Goal: Information Seeking & Learning: Learn about a topic

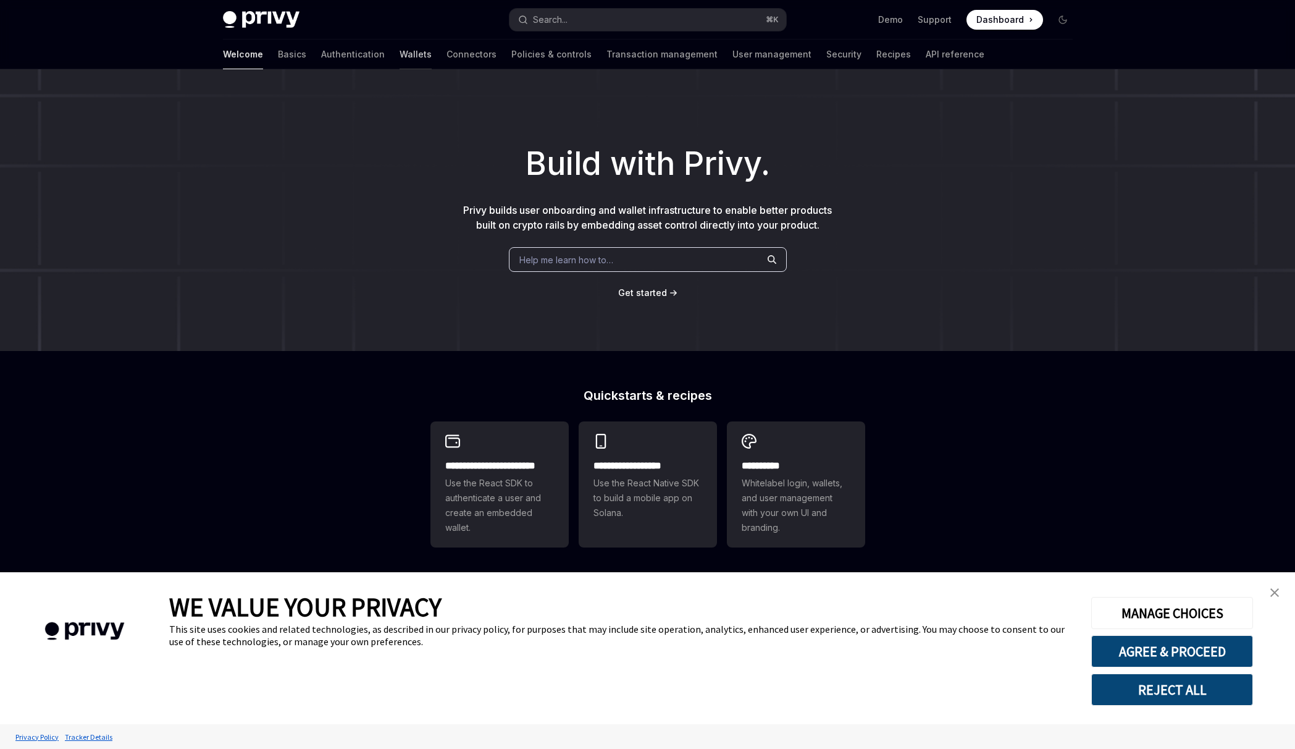
click at [400, 56] on link "Wallets" at bounding box center [416, 55] width 32 height 30
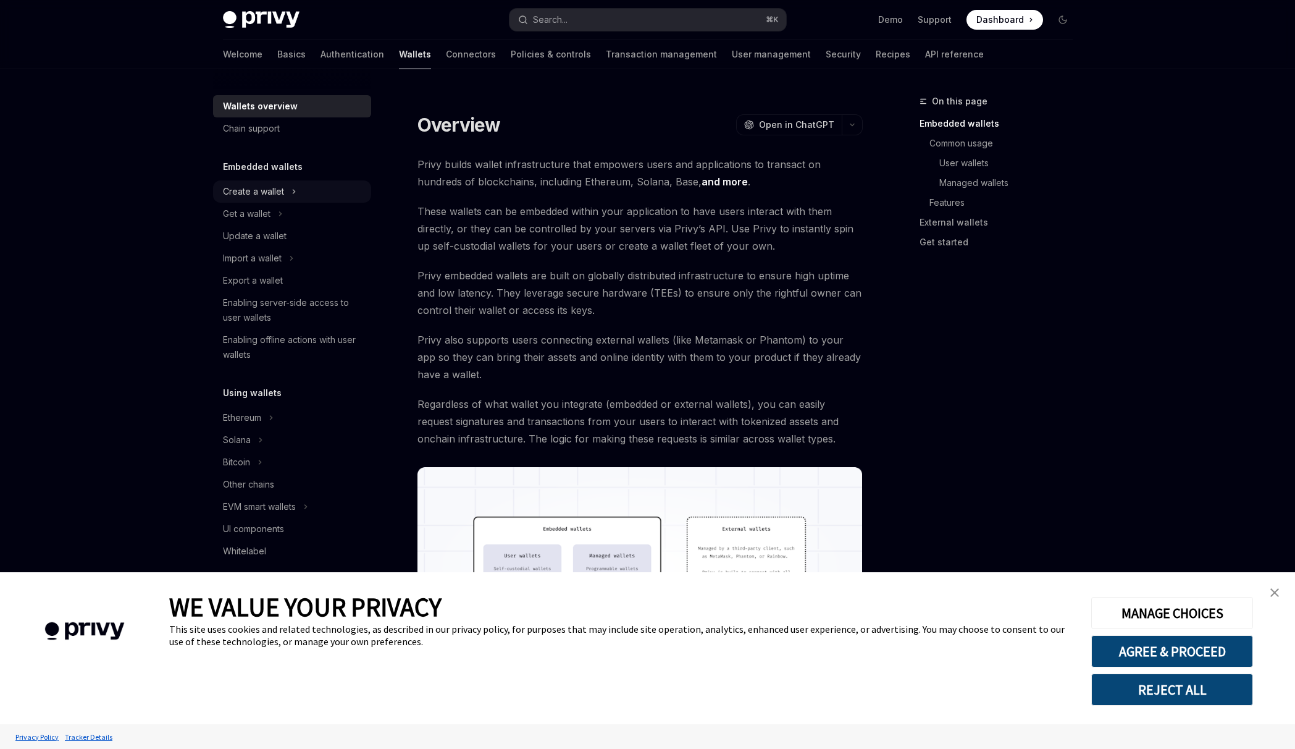
click at [284, 197] on div "Create a wallet" at bounding box center [292, 191] width 158 height 22
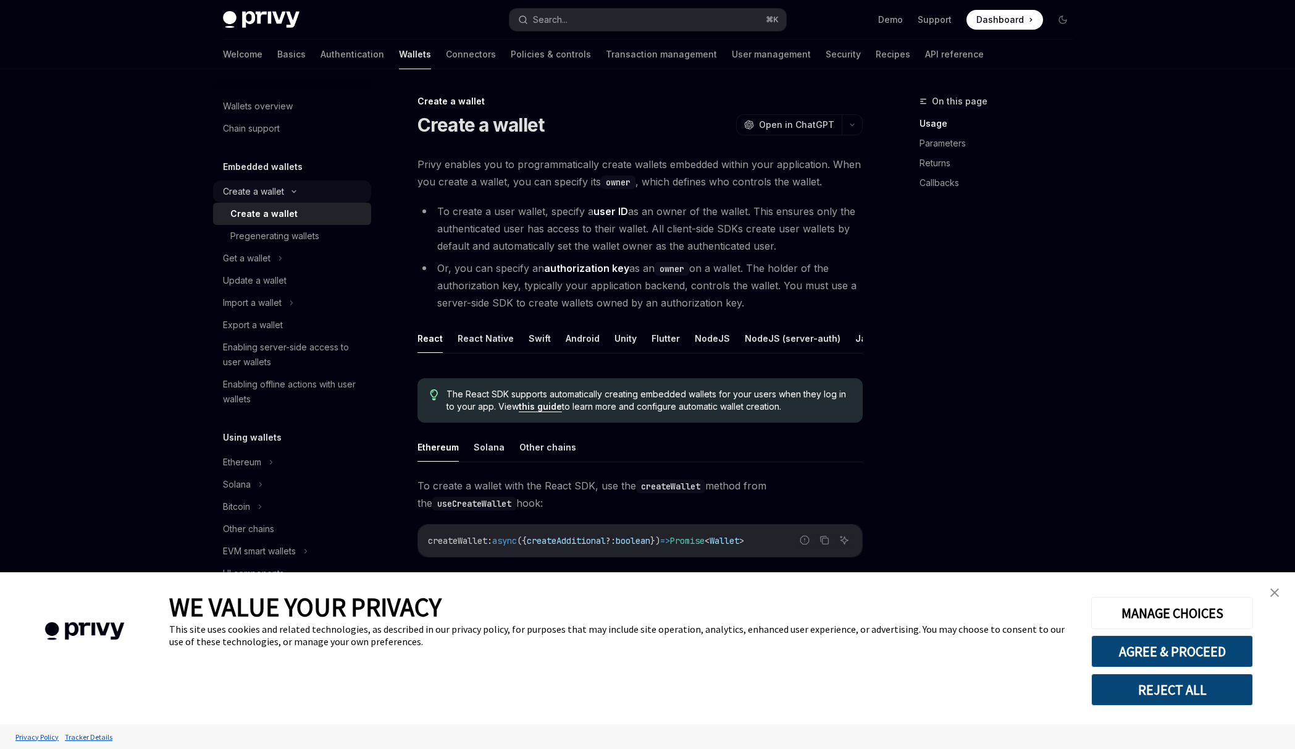
scroll to position [15, 0]
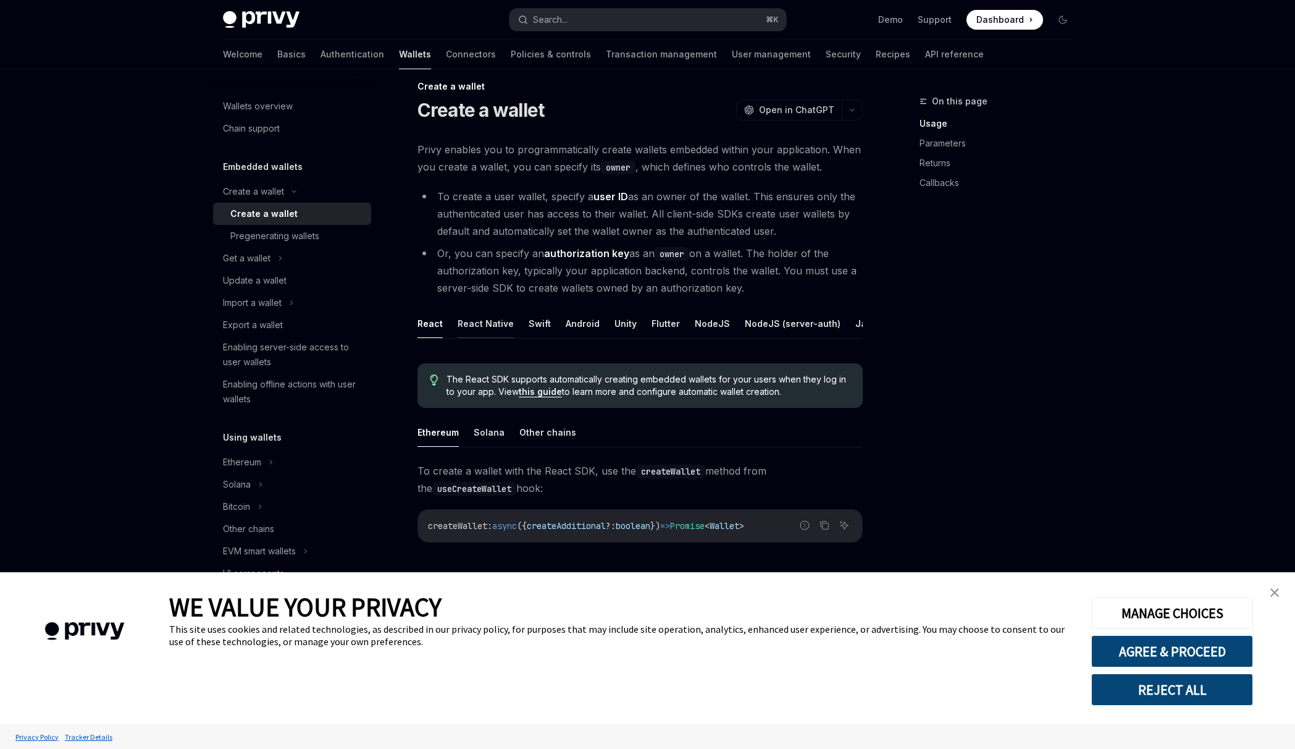
click at [481, 329] on button "React Native" at bounding box center [486, 323] width 56 height 29
click at [541, 322] on button "Swift" at bounding box center [540, 323] width 22 height 29
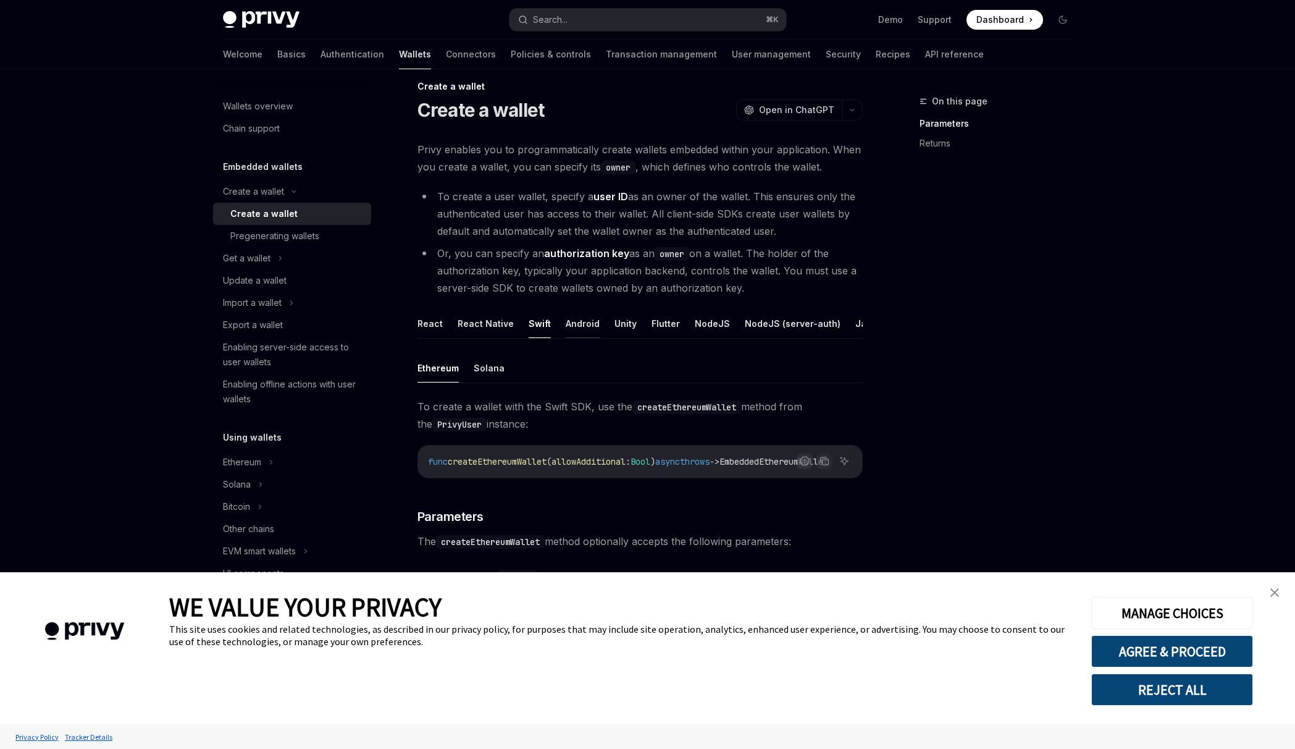
click at [570, 327] on button "Android" at bounding box center [583, 323] width 34 height 29
click at [617, 323] on button "Unity" at bounding box center [626, 323] width 22 height 29
click at [670, 324] on button "Flutter" at bounding box center [666, 323] width 28 height 29
click at [714, 322] on button "NodeJS" at bounding box center [712, 323] width 35 height 29
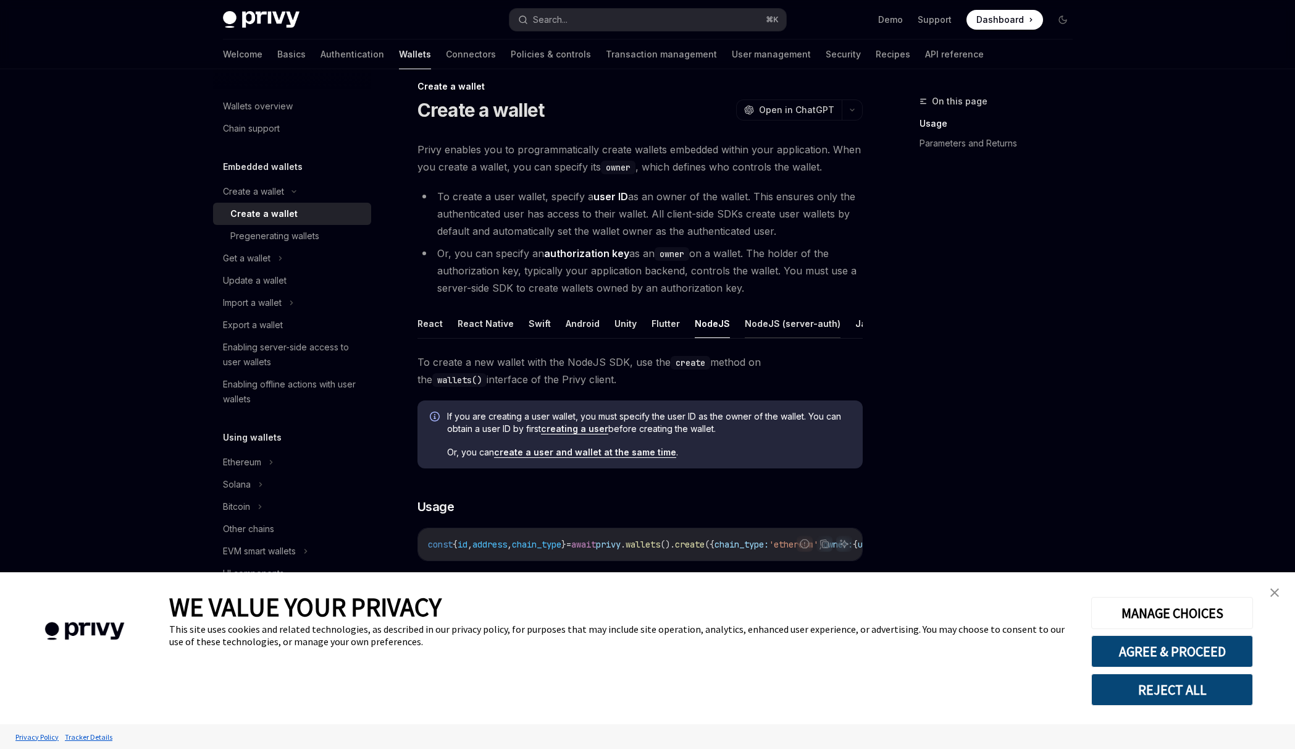
click at [772, 327] on button "NodeJS (server-auth)" at bounding box center [793, 323] width 96 height 29
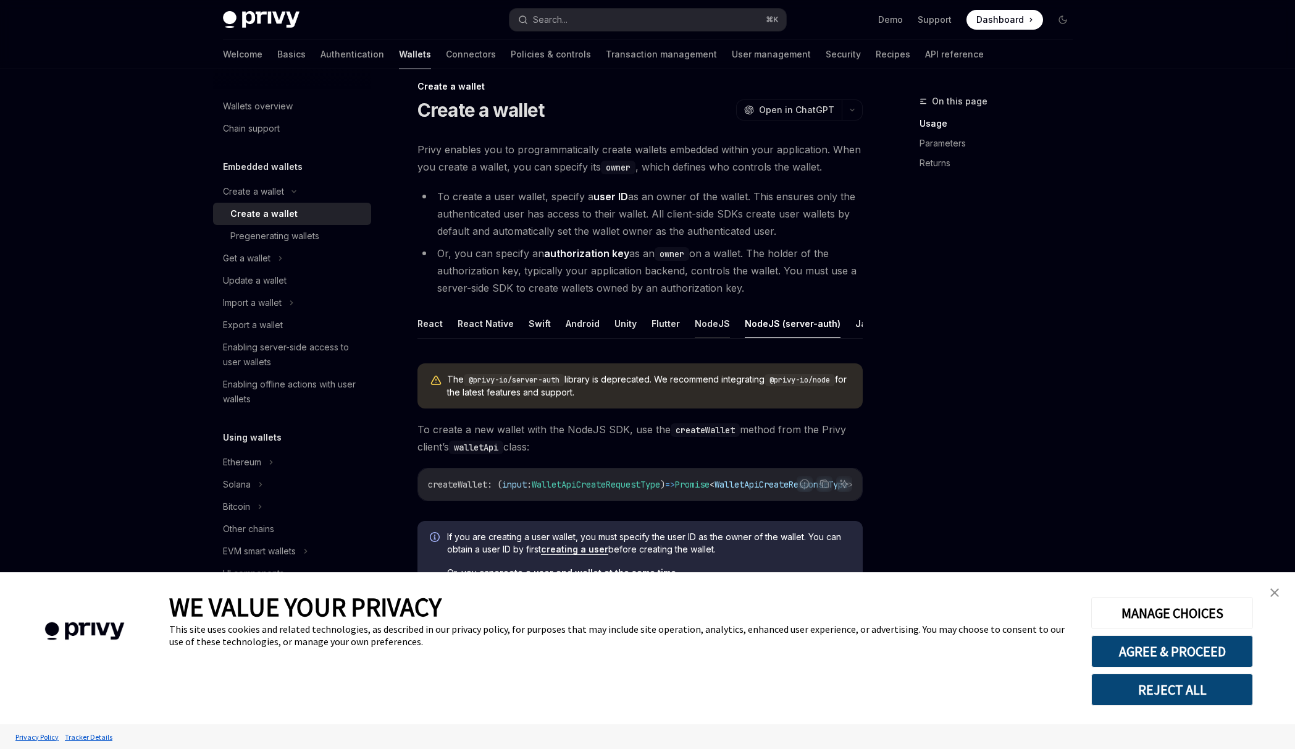
click at [715, 326] on button "NodeJS" at bounding box center [712, 323] width 35 height 29
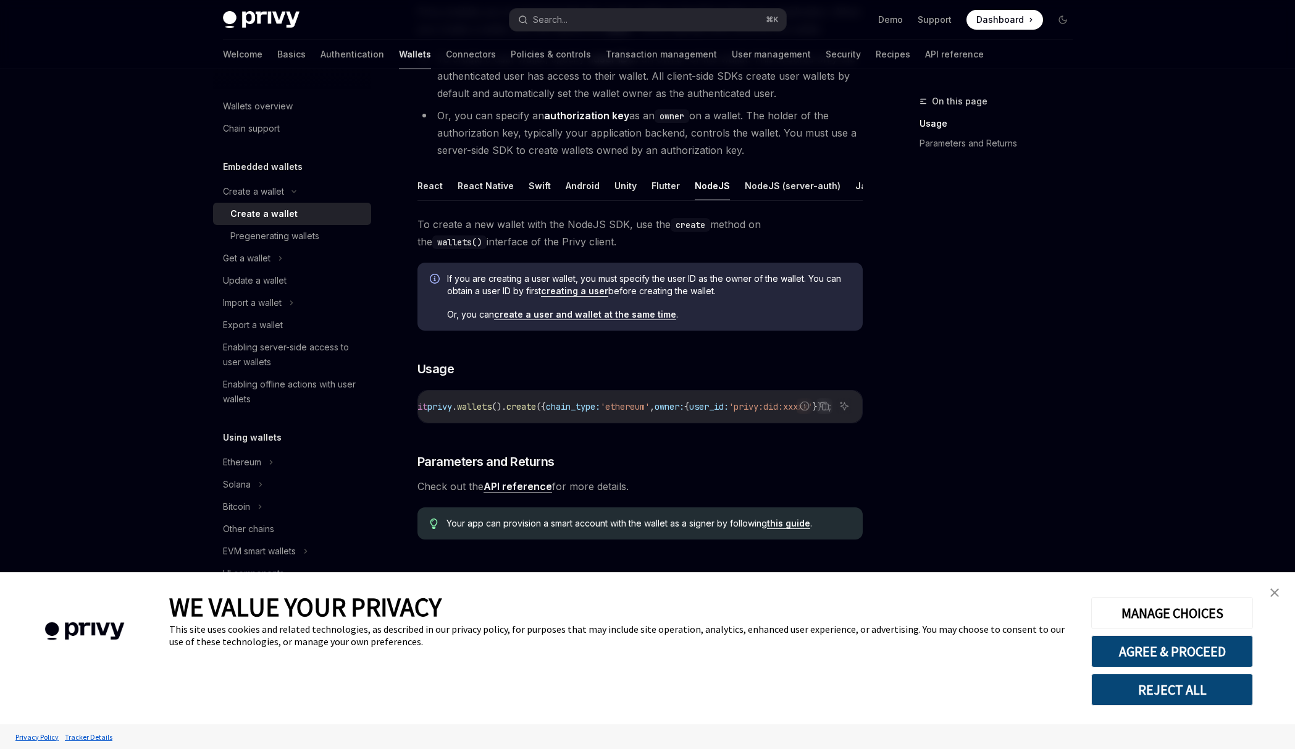
scroll to position [0, 249]
click at [271, 192] on div "Create a wallet" at bounding box center [253, 191] width 61 height 15
click at [279, 193] on div "Create a wallet" at bounding box center [253, 191] width 61 height 15
click at [298, 237] on div "Pregenerating wallets" at bounding box center [274, 236] width 89 height 15
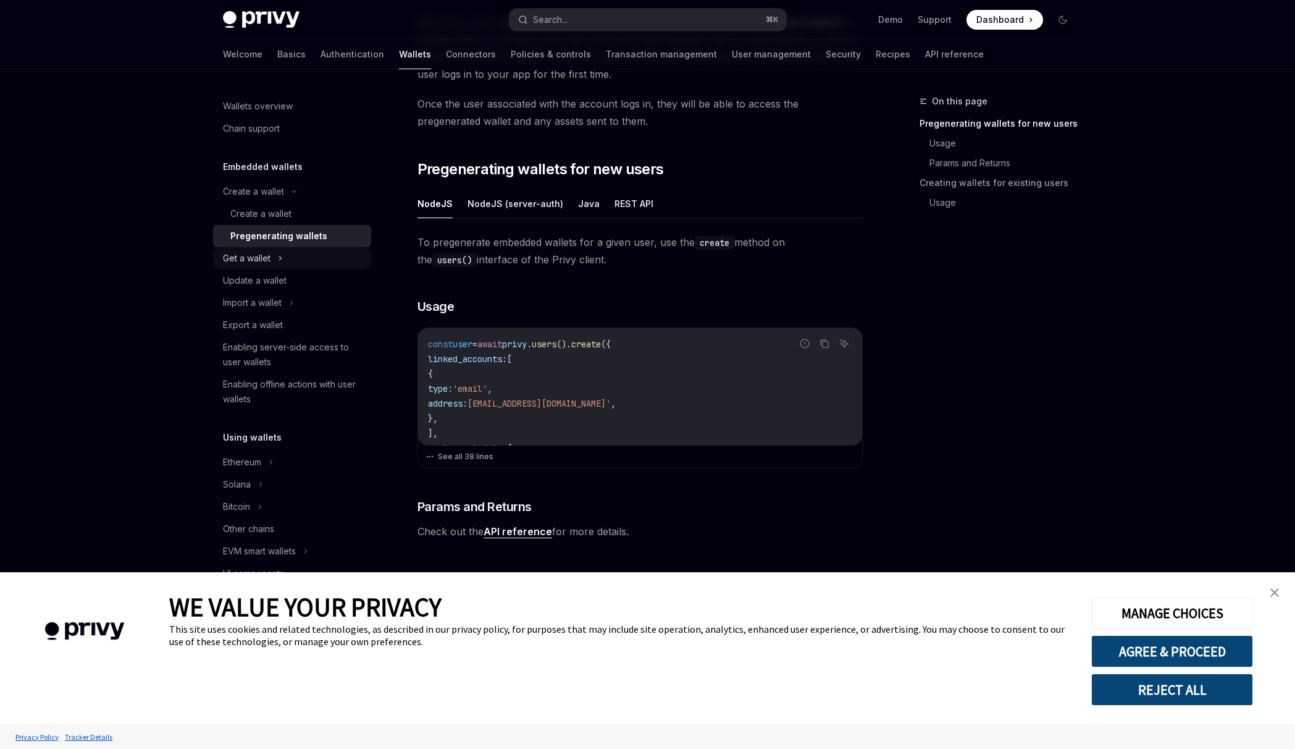
click at [305, 255] on div "Get a wallet" at bounding box center [292, 258] width 158 height 22
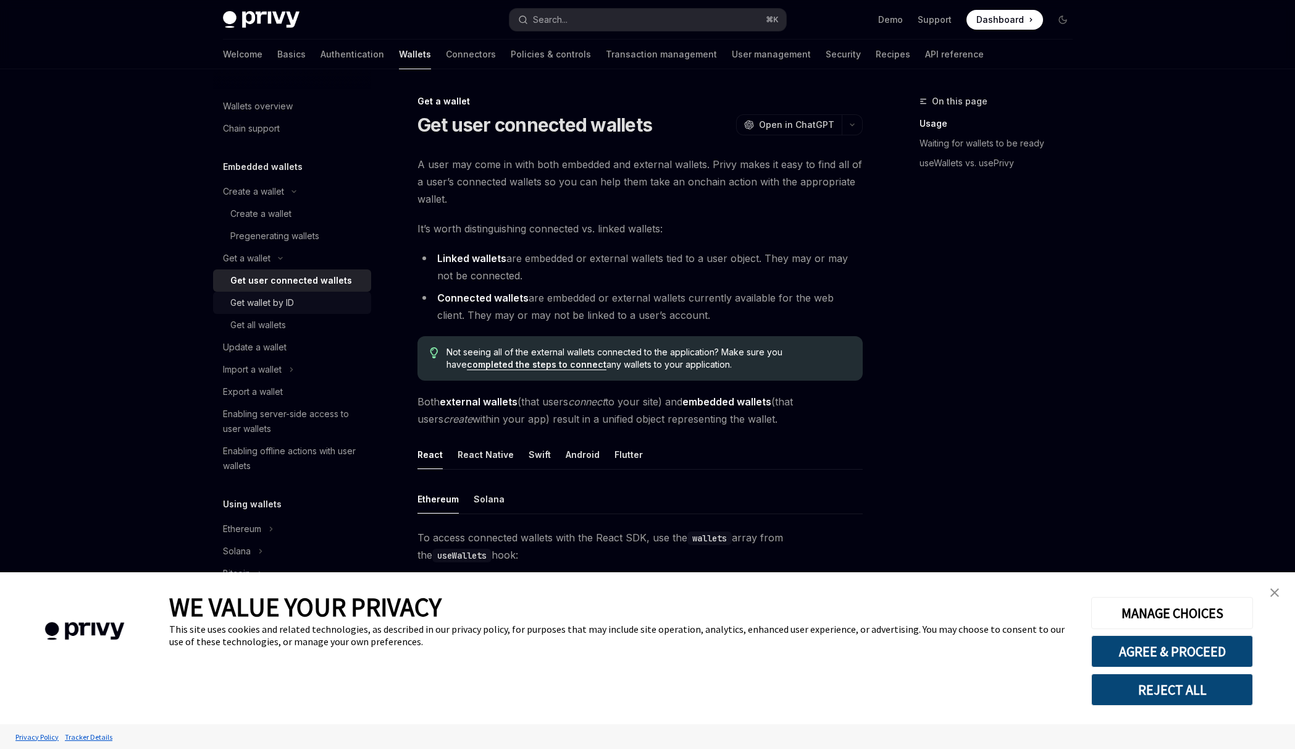
click at [318, 306] on div "Get wallet by ID" at bounding box center [296, 302] width 133 height 15
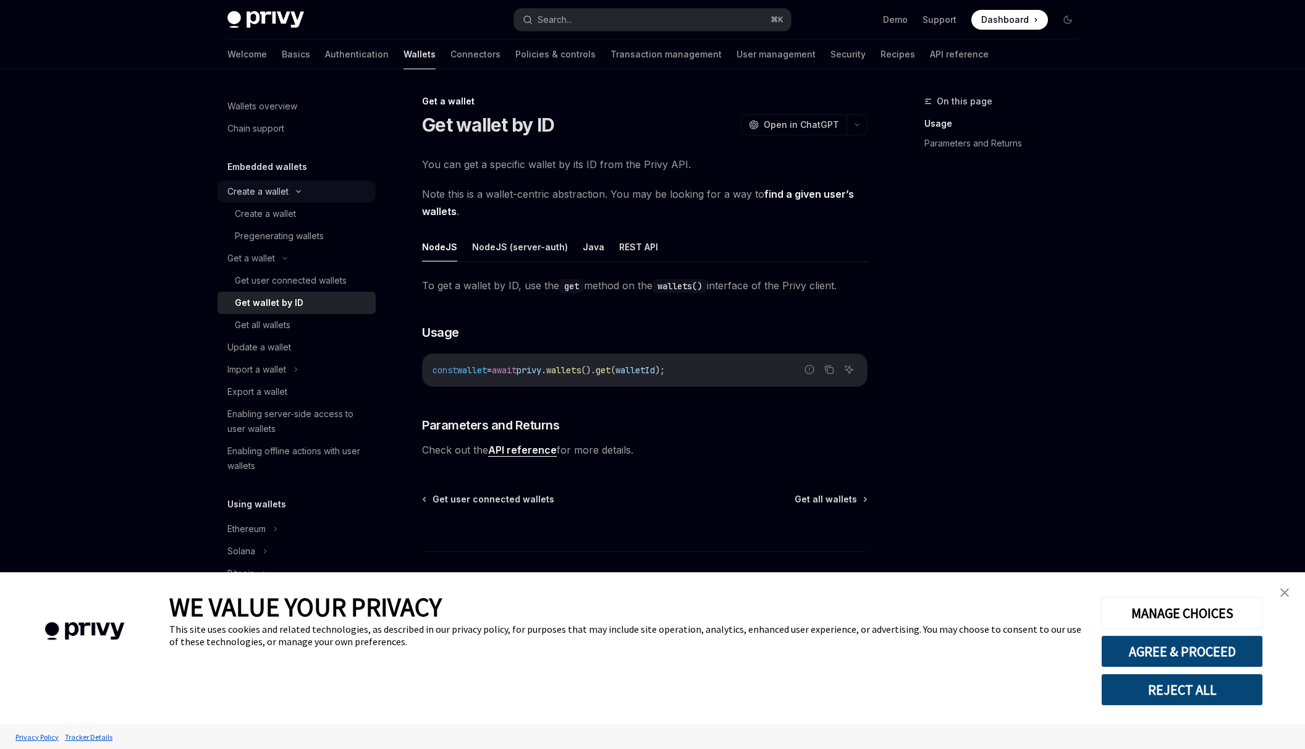
click at [319, 190] on div "Create a wallet" at bounding box center [296, 191] width 158 height 22
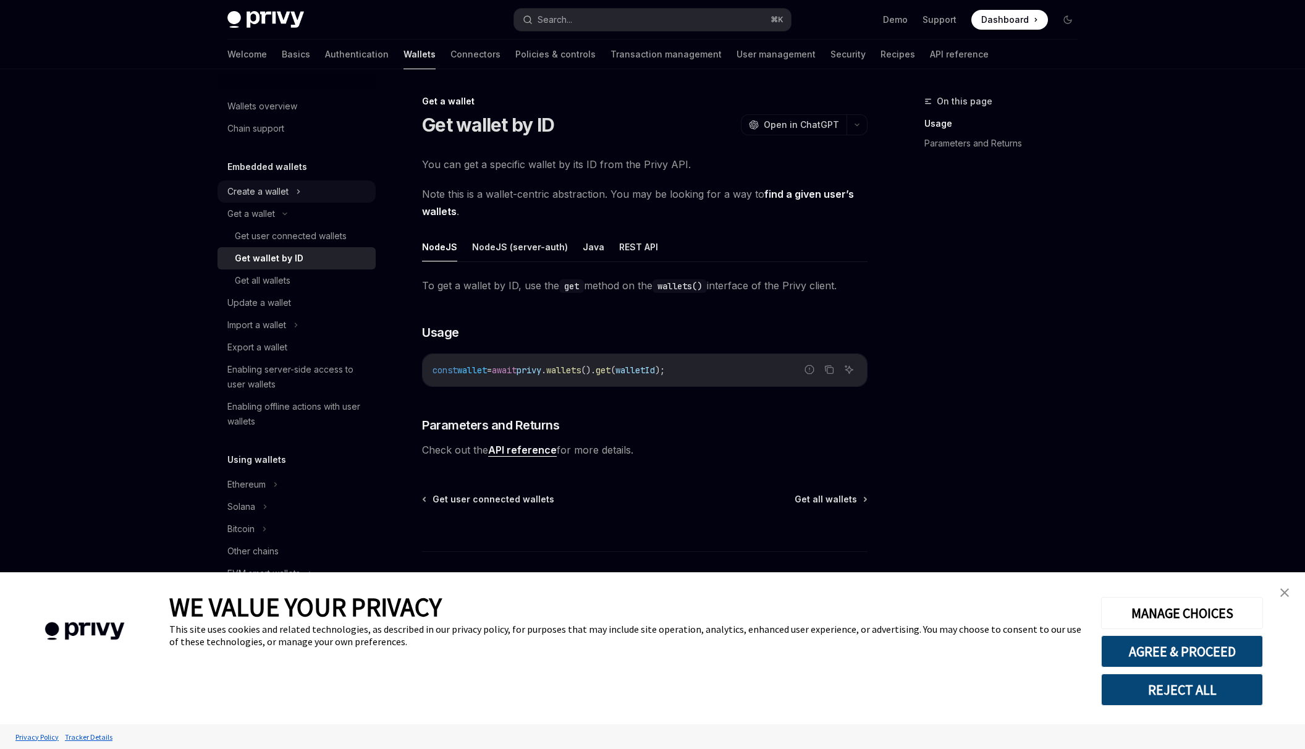
click at [317, 196] on div "Create a wallet" at bounding box center [296, 191] width 158 height 22
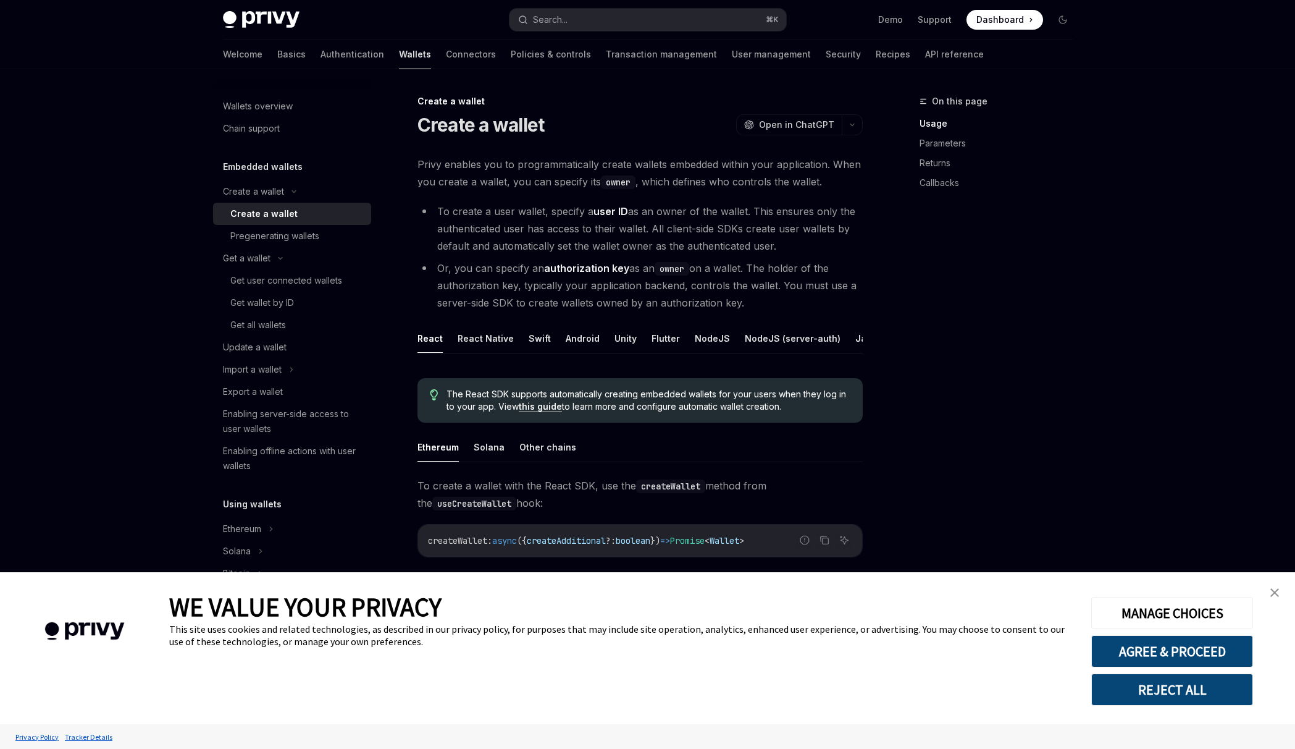
click at [311, 217] on div "Create a wallet" at bounding box center [296, 213] width 133 height 15
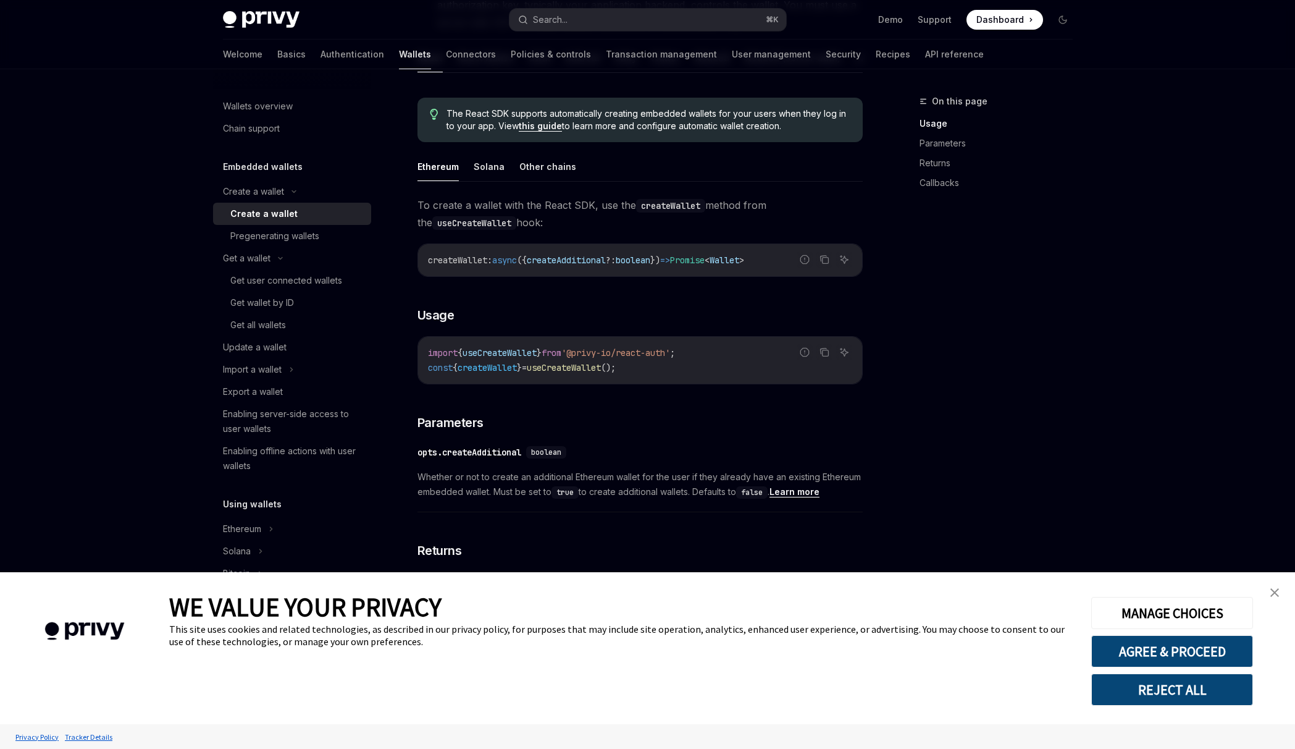
scroll to position [20, 0]
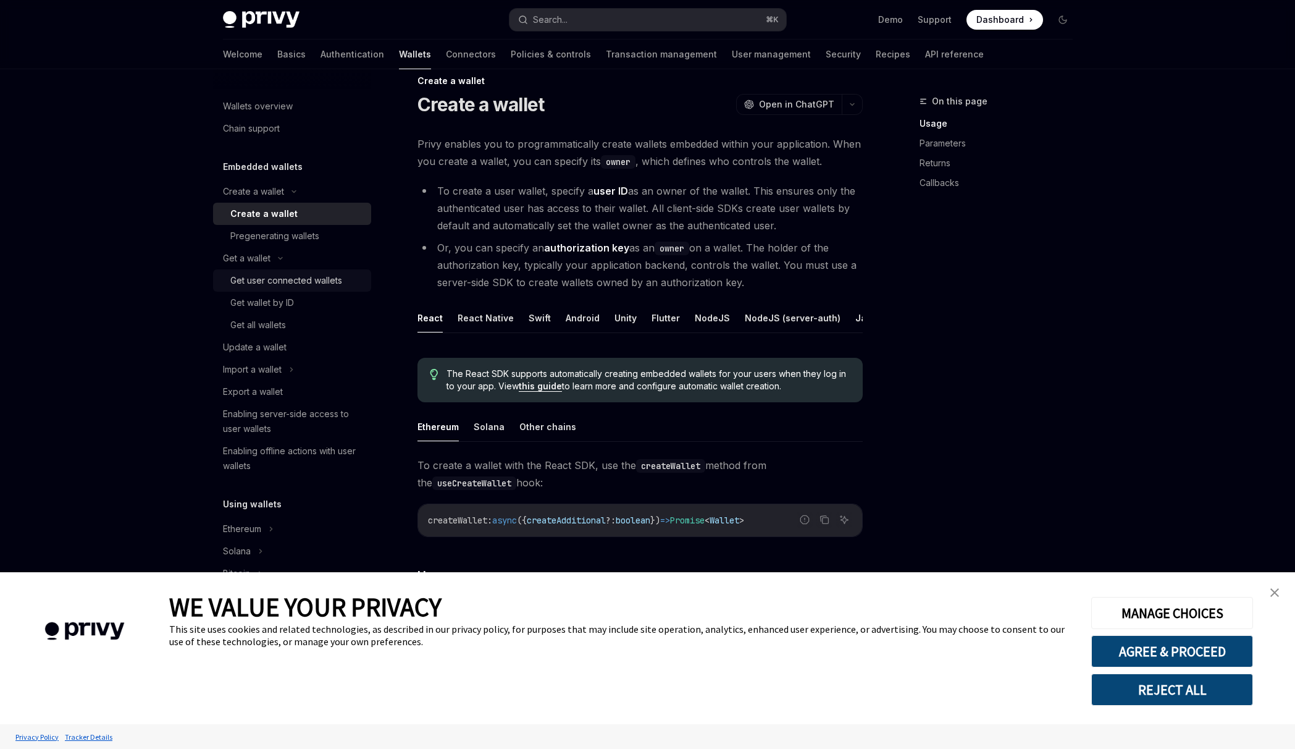
click at [334, 281] on div "Get user connected wallets" at bounding box center [286, 280] width 112 height 15
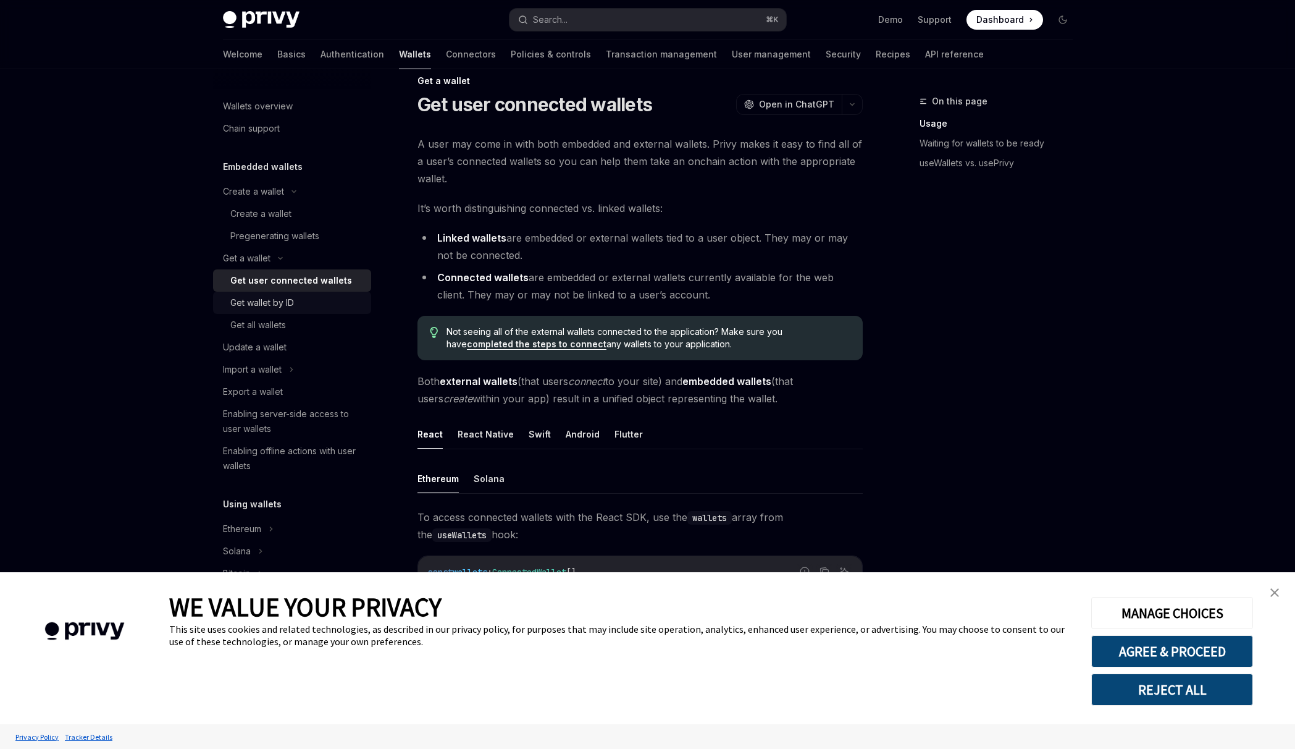
click at [286, 300] on div "Get wallet by ID" at bounding box center [262, 302] width 64 height 15
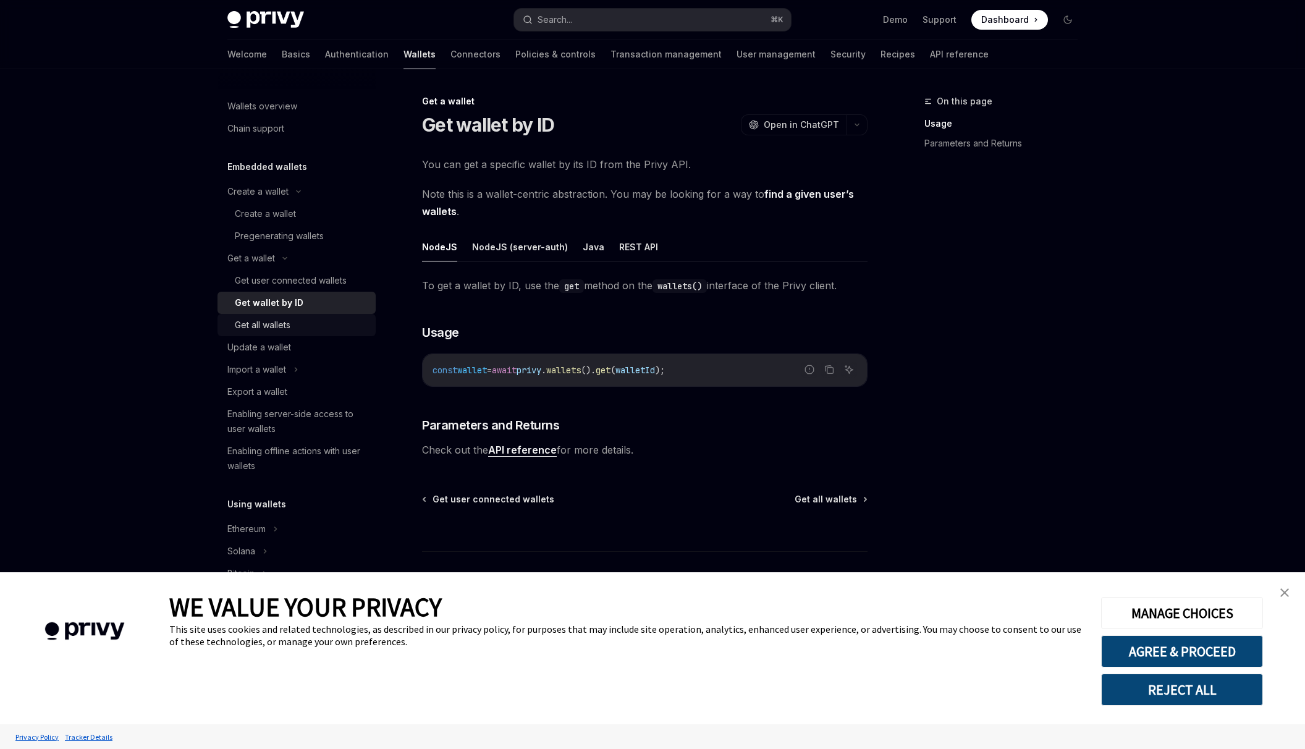
click at [300, 324] on div "Get all wallets" at bounding box center [301, 325] width 133 height 15
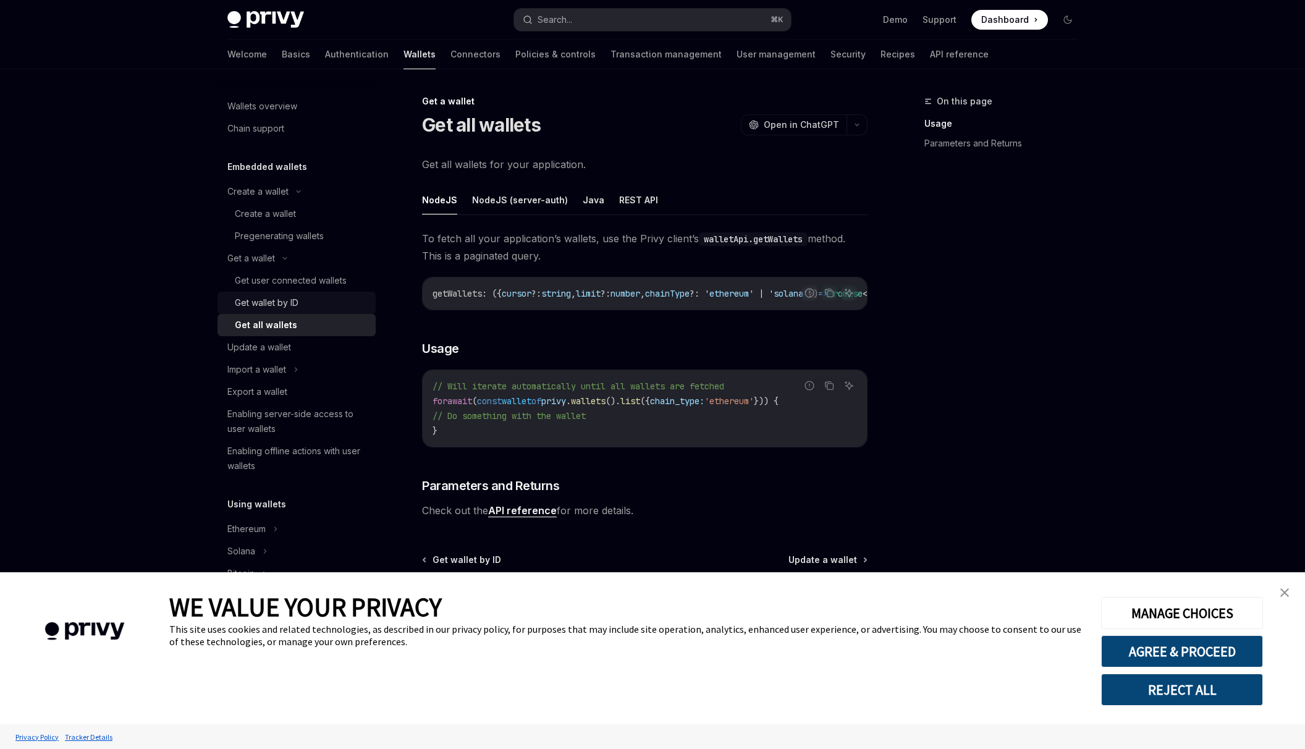
click at [311, 303] on div "Get wallet by ID" at bounding box center [301, 302] width 133 height 15
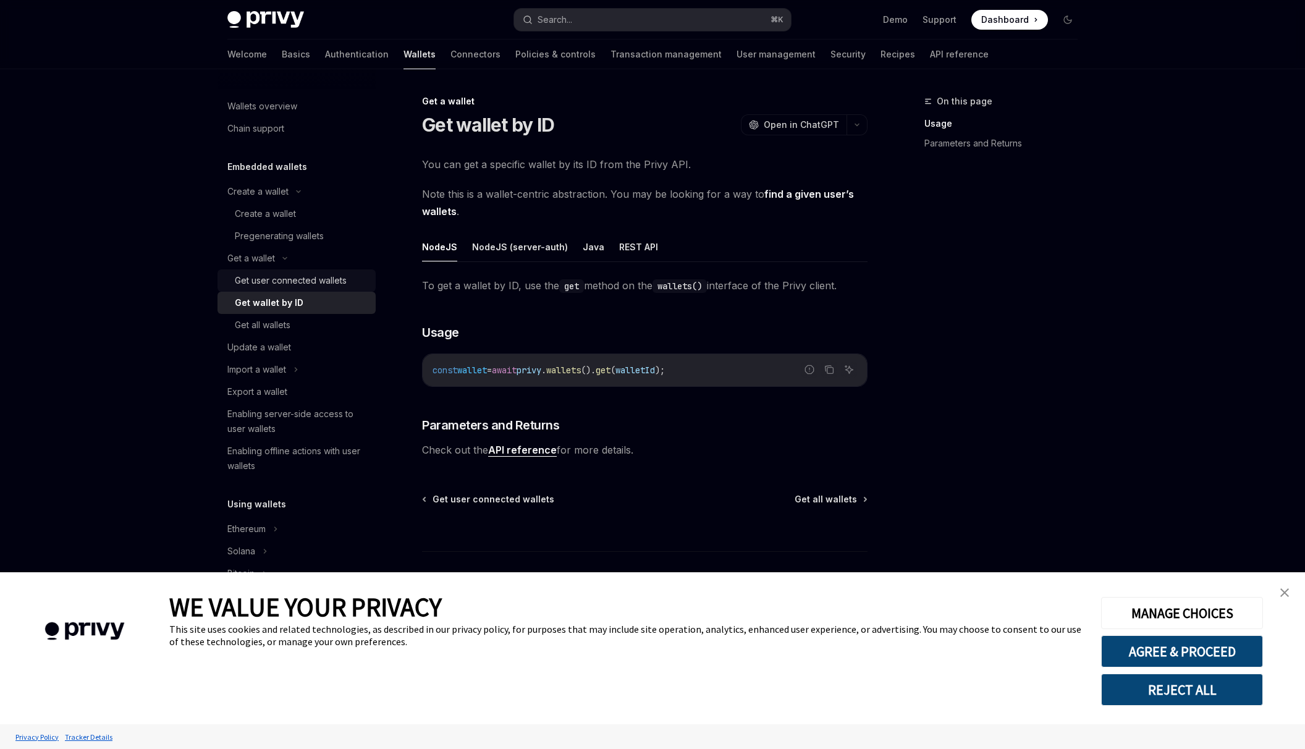
click at [320, 282] on div "Get user connected wallets" at bounding box center [291, 280] width 112 height 15
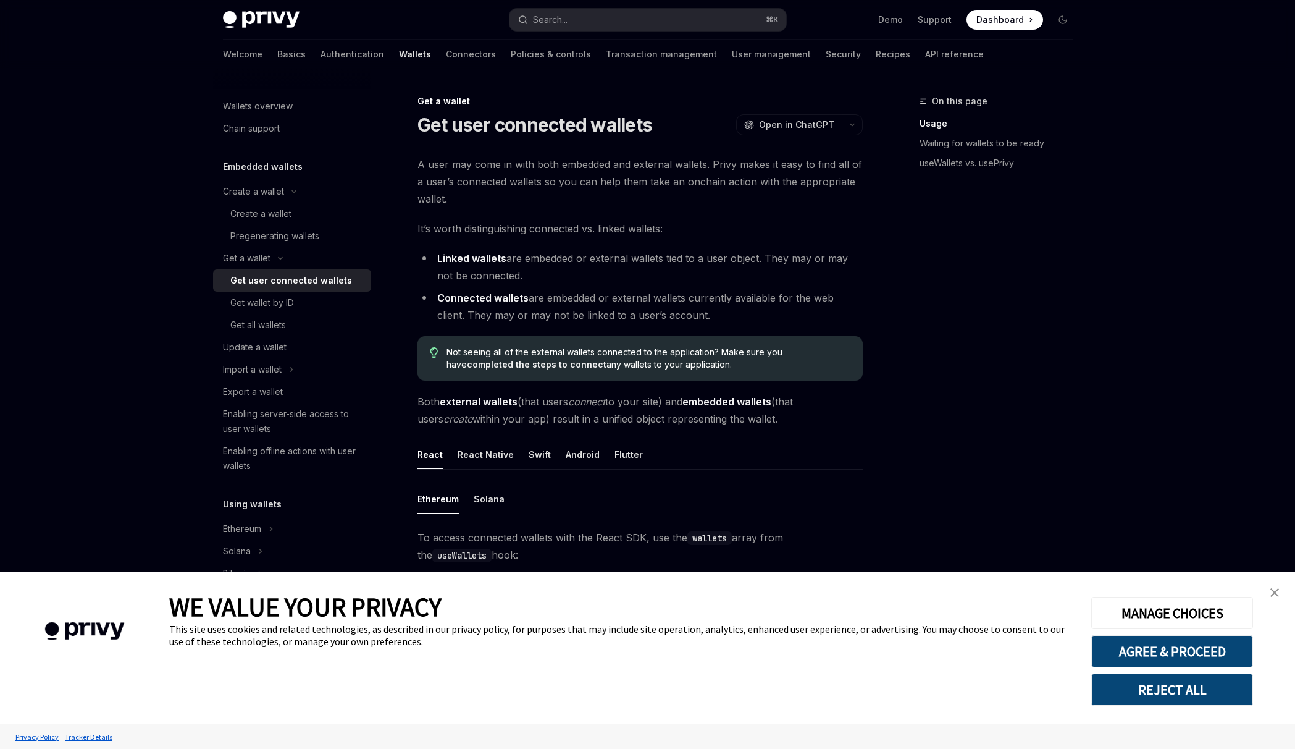
click at [309, 171] on div "Embedded wallets" at bounding box center [292, 166] width 158 height 15
click at [293, 165] on h5 "Embedded wallets" at bounding box center [263, 166] width 80 height 15
click at [269, 127] on div "Chain support" at bounding box center [251, 128] width 57 height 15
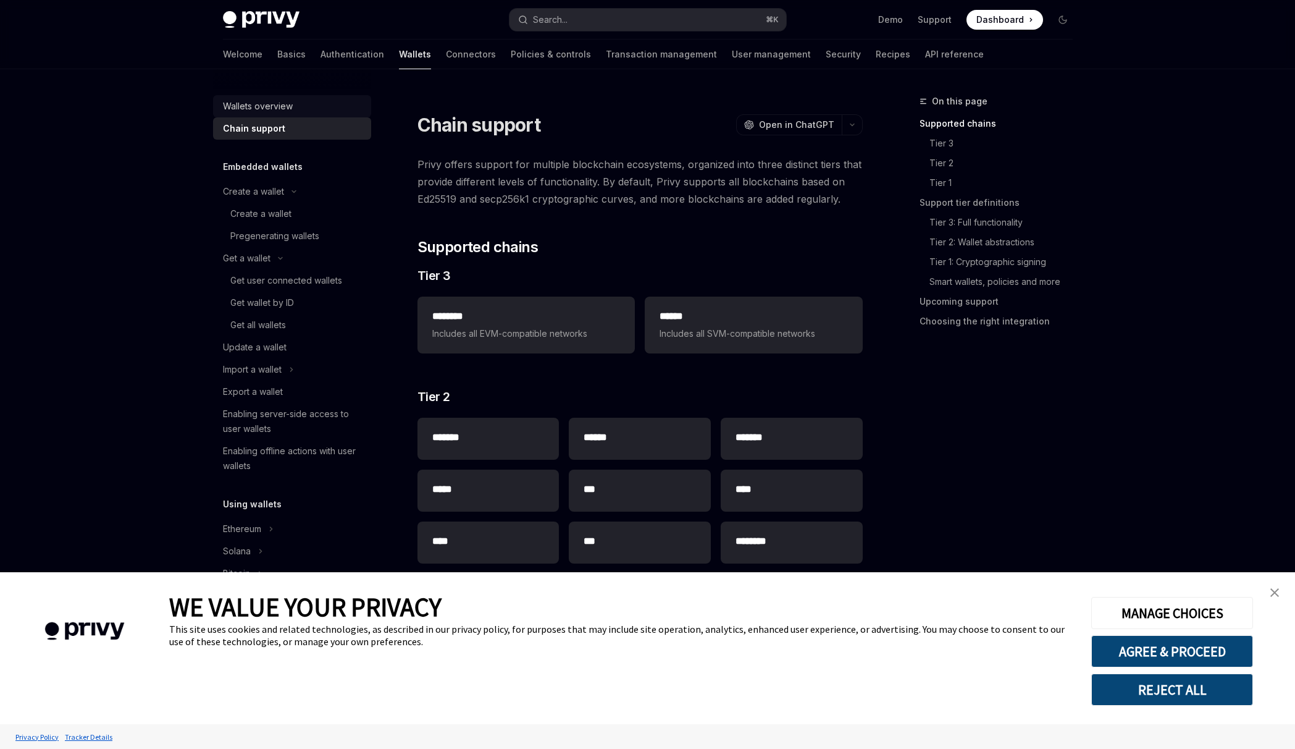
click at [279, 103] on div "Wallets overview" at bounding box center [258, 106] width 70 height 15
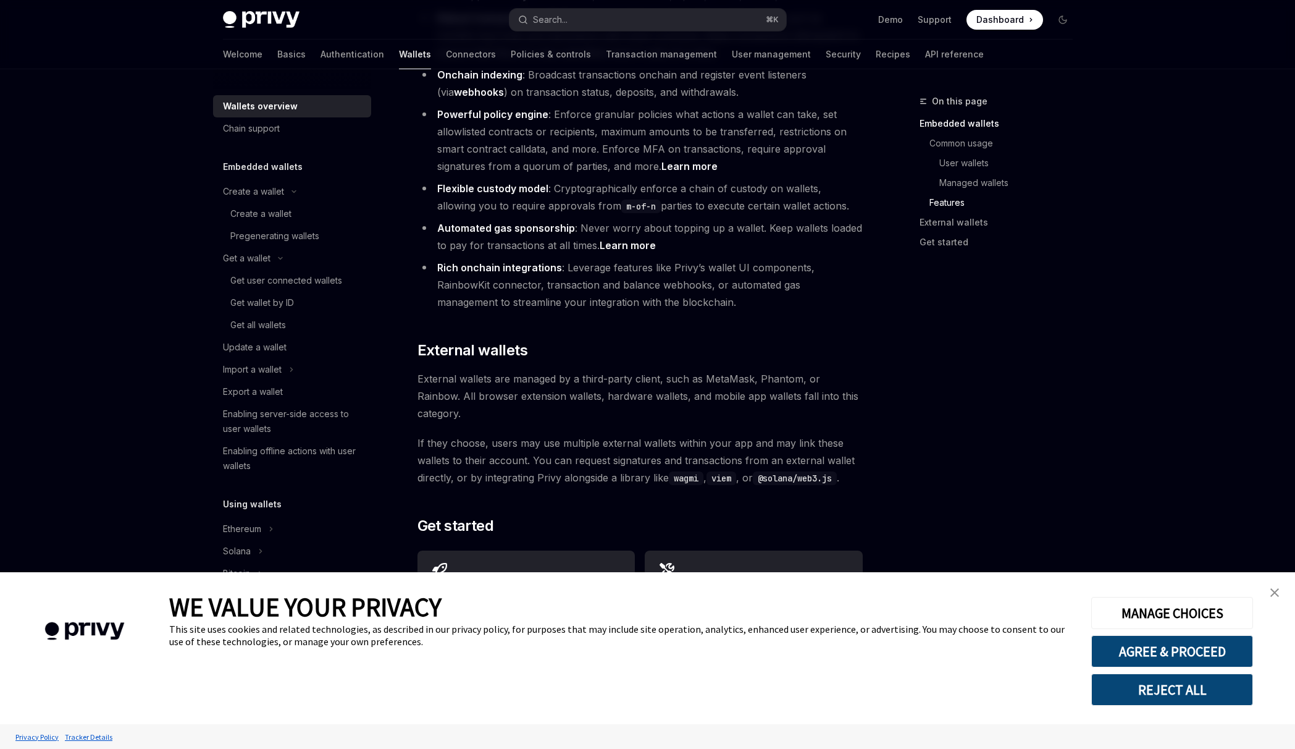
scroll to position [1565, 0]
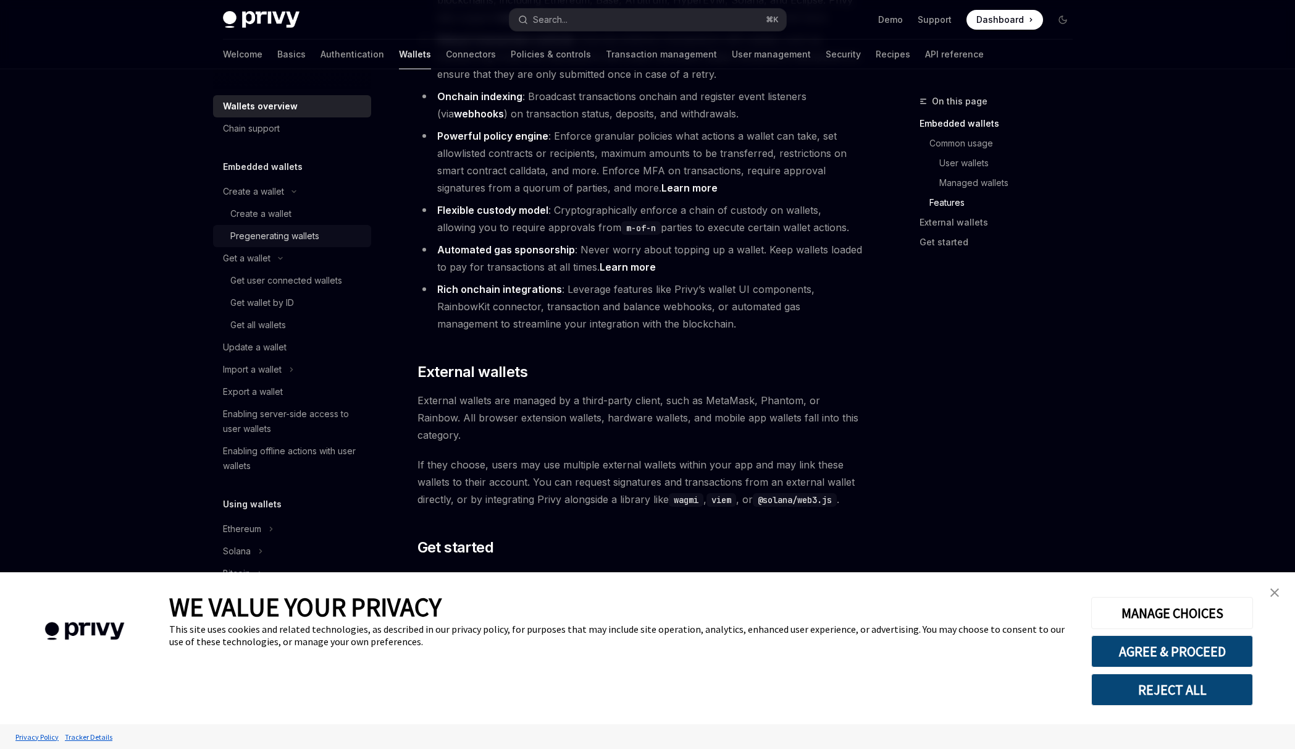
click at [295, 225] on link "Pregenerating wallets" at bounding box center [292, 236] width 158 height 22
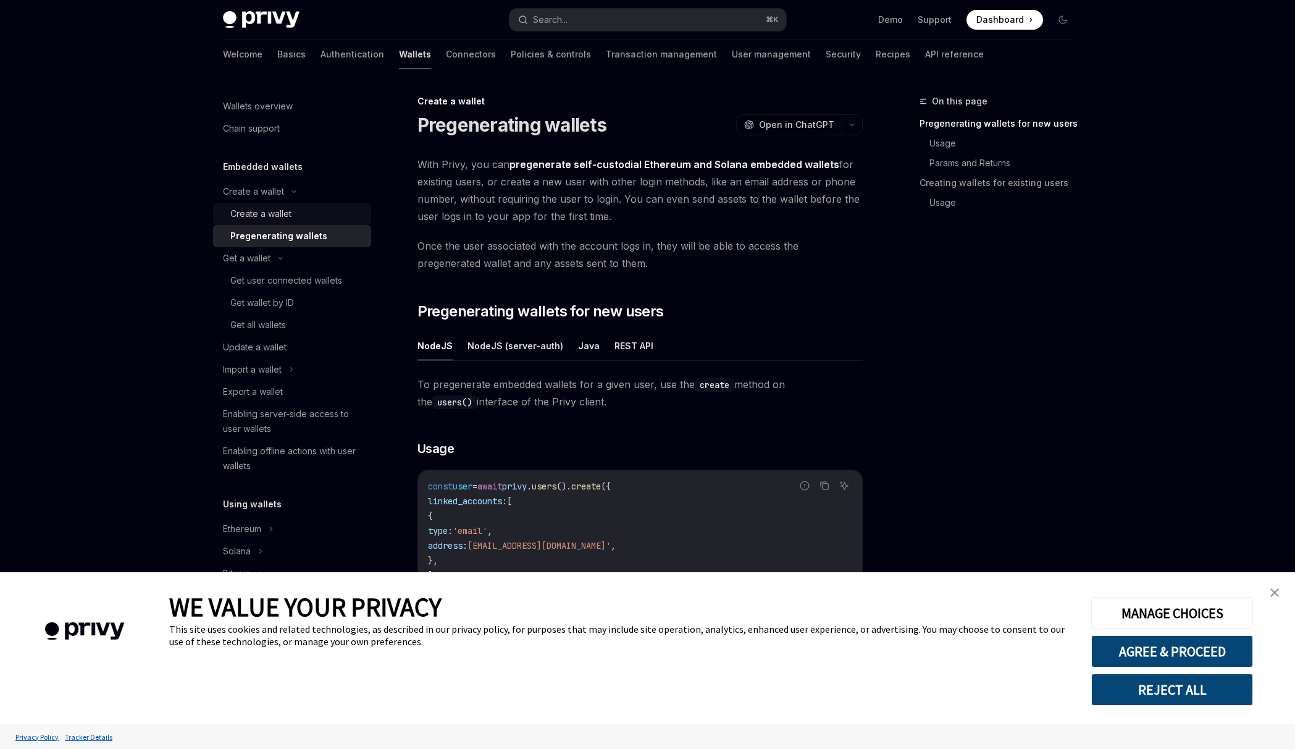
click at [298, 217] on div "Create a wallet" at bounding box center [296, 213] width 133 height 15
type textarea "*"
